Goal: Find contact information: Find contact information

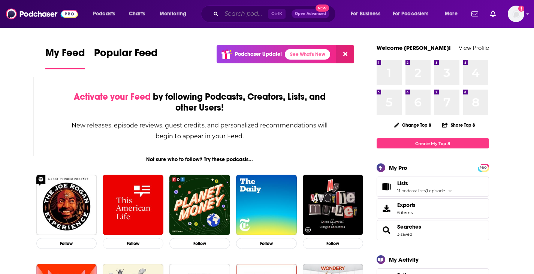
click at [260, 11] on input "Search podcasts, credits, & more..." at bounding box center [245, 14] width 46 height 12
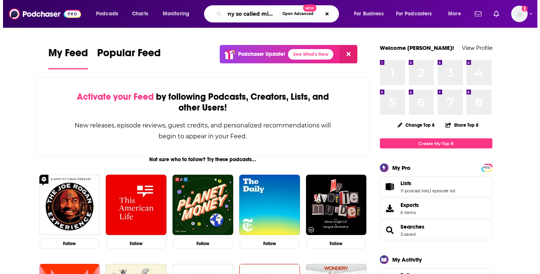
scroll to position [0, 7]
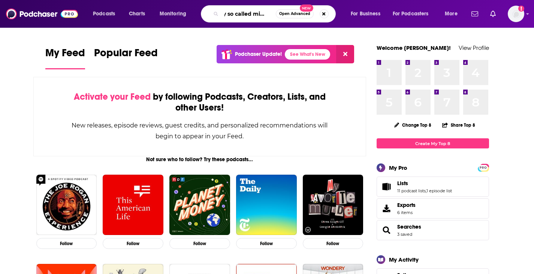
type input "my so called midlife"
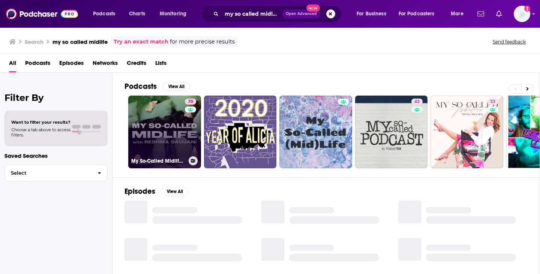
click at [178, 133] on link "70 My So-Called Midlife with [PERSON_NAME]" at bounding box center [164, 132] width 73 height 73
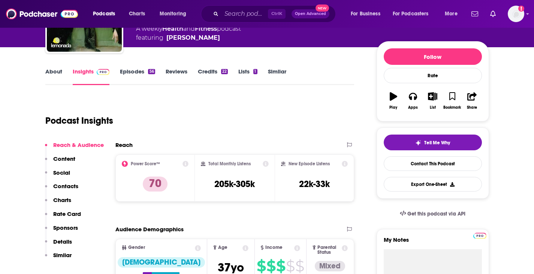
scroll to position [150, 0]
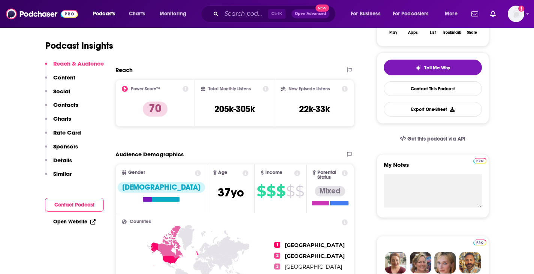
click at [70, 105] on p "Contacts" at bounding box center [65, 104] width 25 height 7
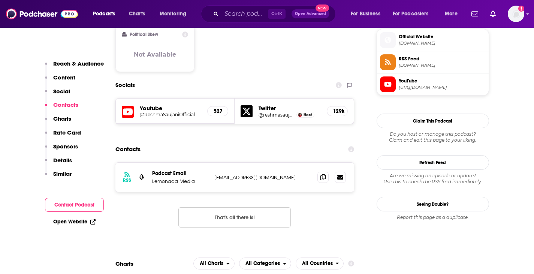
scroll to position [616, 0]
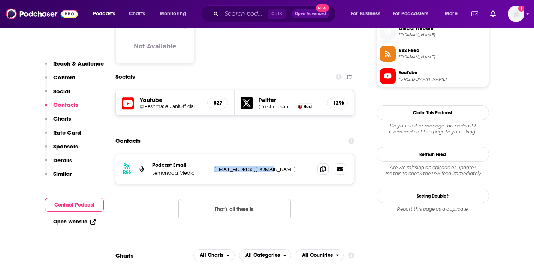
drag, startPoint x: 292, startPoint y: 140, endPoint x: 211, endPoint y: 139, distance: 81.0
click at [211, 154] on div "RSS Podcast Email Lemonada Media [EMAIL_ADDRESS][DOMAIN_NAME] [EMAIL_ADDRESS][D…" at bounding box center [234, 168] width 239 height 29
copy p "[EMAIL_ADDRESS][DOMAIN_NAME]"
click at [291, 134] on section "Contacts RSS Podcast Email Lemonada Media [EMAIL_ADDRESS][DOMAIN_NAME] [EMAIL_A…" at bounding box center [234, 182] width 239 height 97
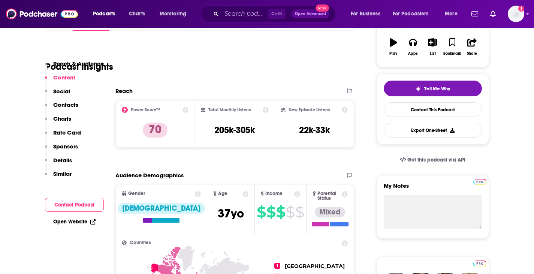
scroll to position [128, 0]
